Goal: Information Seeking & Learning: Learn about a topic

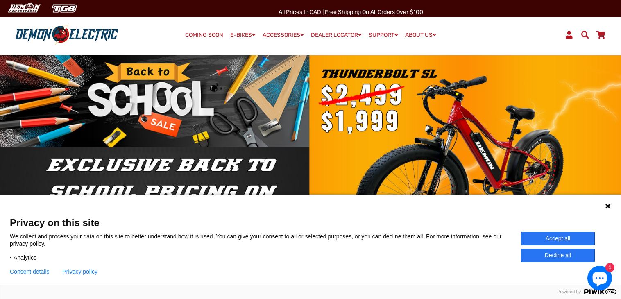
click at [534, 250] on button "Decline all" at bounding box center [558, 256] width 74 height 14
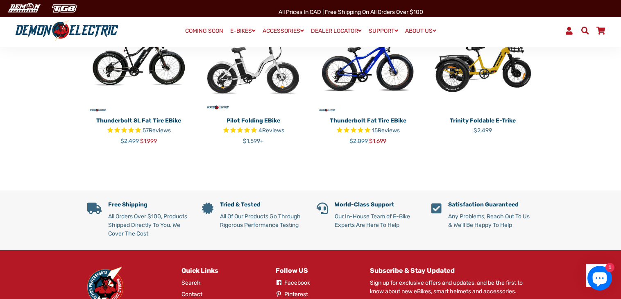
scroll to position [272, 0]
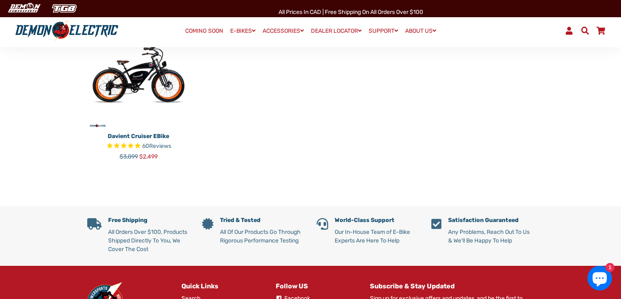
scroll to position [186, 0]
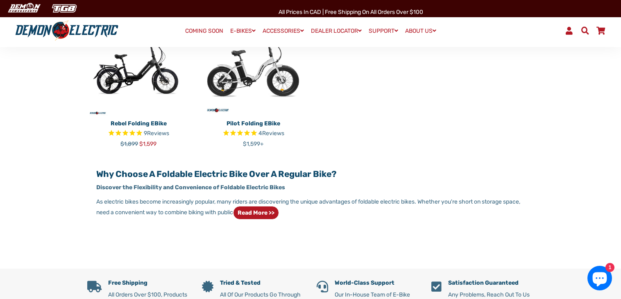
scroll to position [241, 0]
